Goal: Transaction & Acquisition: Purchase product/service

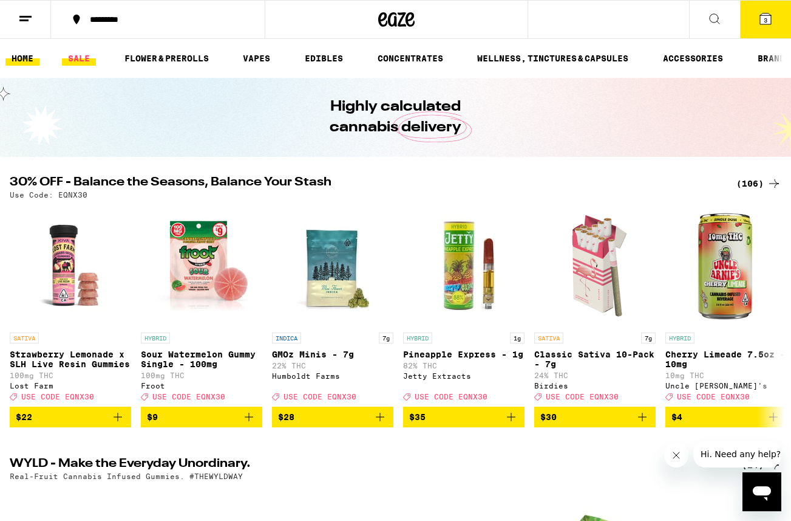
click at [74, 60] on link "SALE" at bounding box center [79, 58] width 34 height 15
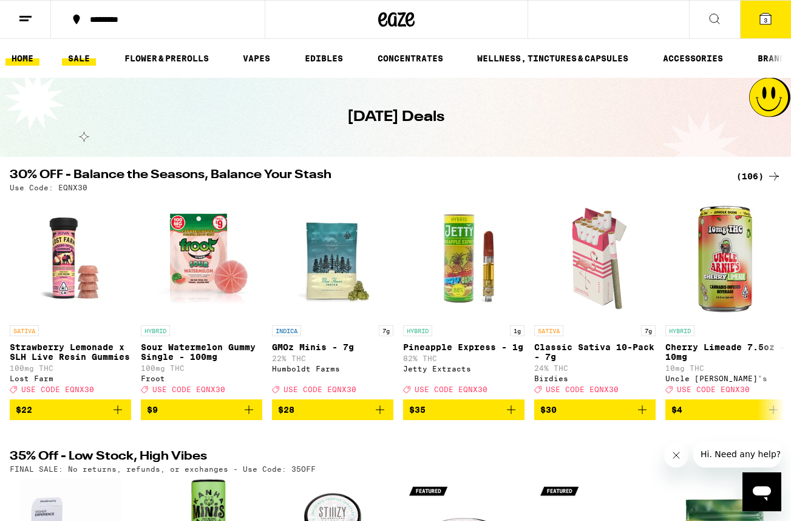
click at [22, 62] on link "HOME" at bounding box center [22, 58] width 34 height 15
